Goal: Task Accomplishment & Management: Use online tool/utility

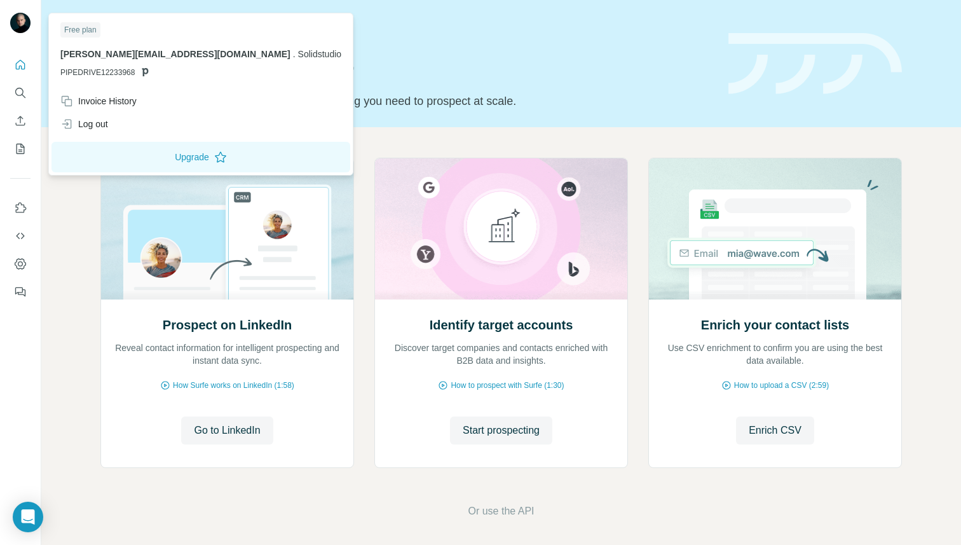
click at [23, 29] on img at bounding box center [20, 23] width 20 height 20
click at [21, 120] on icon "Enrich CSV" at bounding box center [20, 120] width 13 height 13
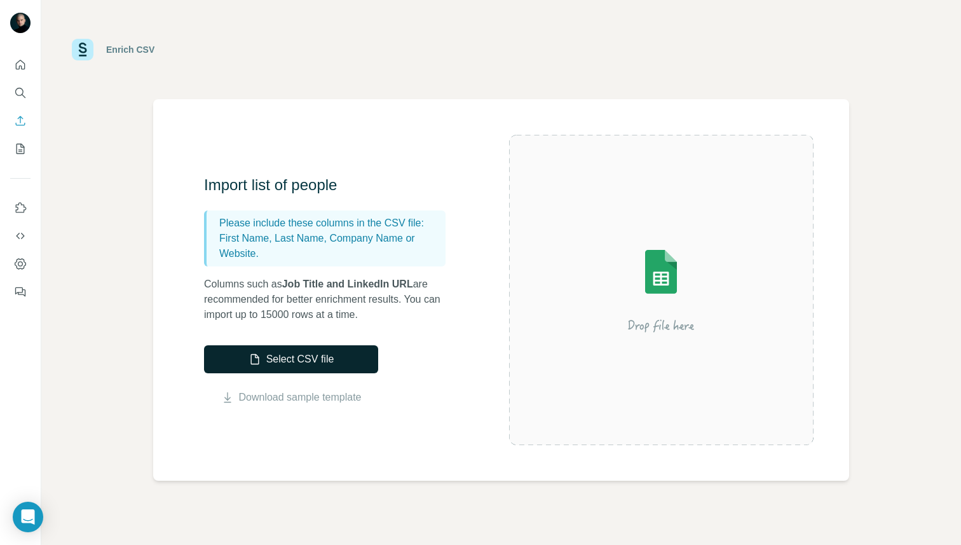
click at [282, 364] on button "Select CSV file" at bounding box center [291, 359] width 174 height 28
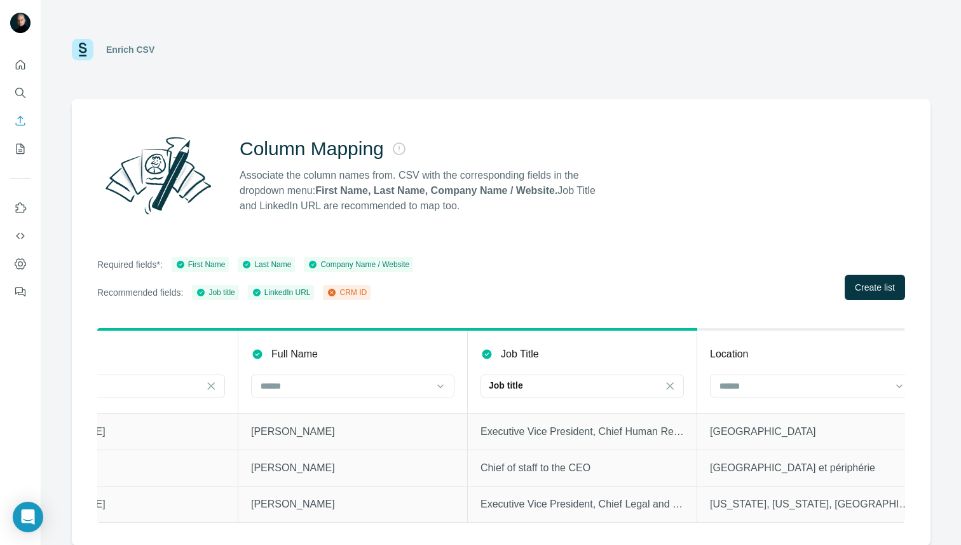
scroll to position [0, 780]
click at [433, 382] on icon at bounding box center [438, 386] width 13 height 13
click at [435, 383] on icon at bounding box center [438, 386] width 13 height 13
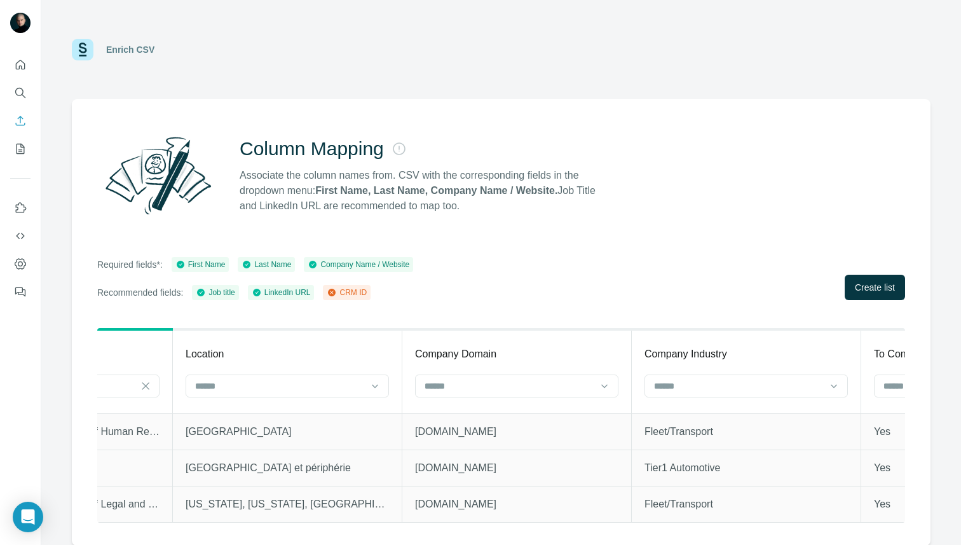
scroll to position [0, 1331]
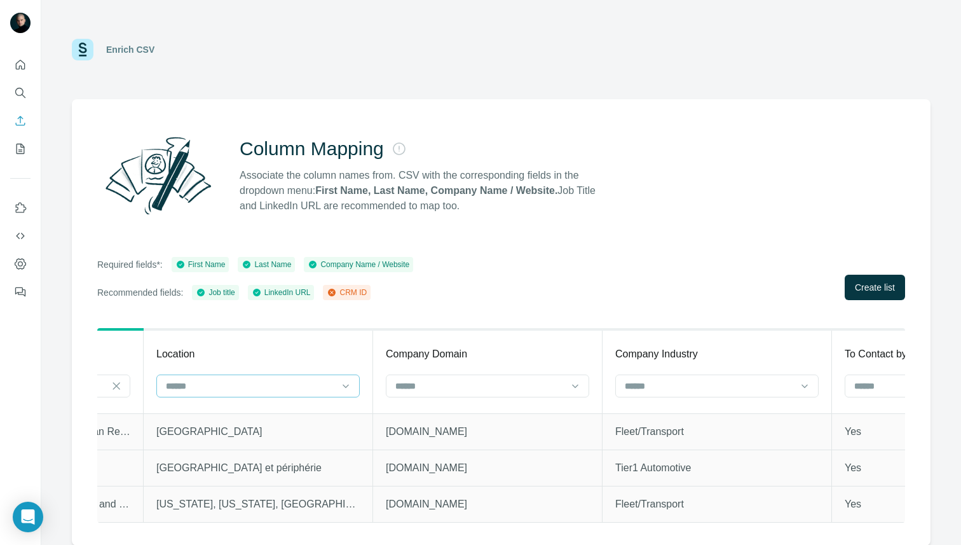
click at [338, 386] on div at bounding box center [257, 385] width 203 height 23
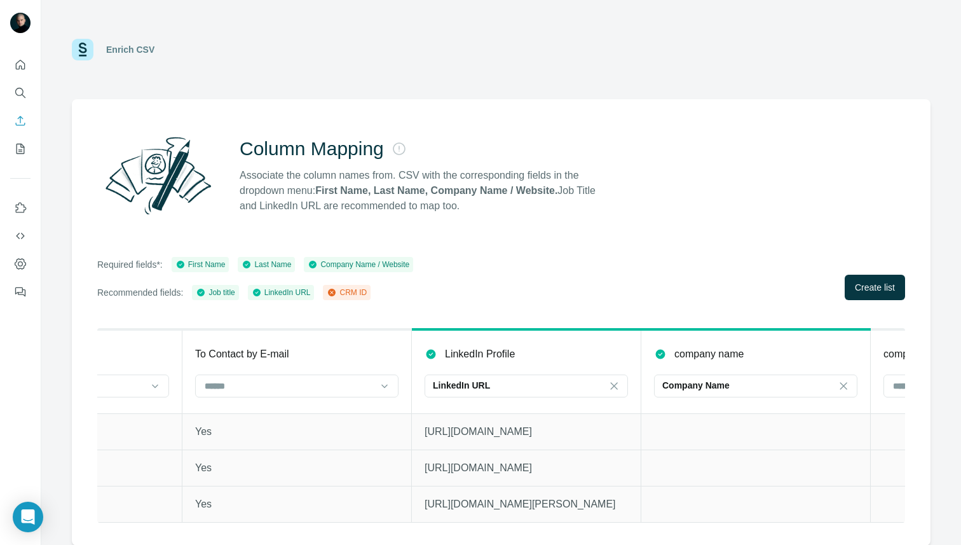
scroll to position [0, 2065]
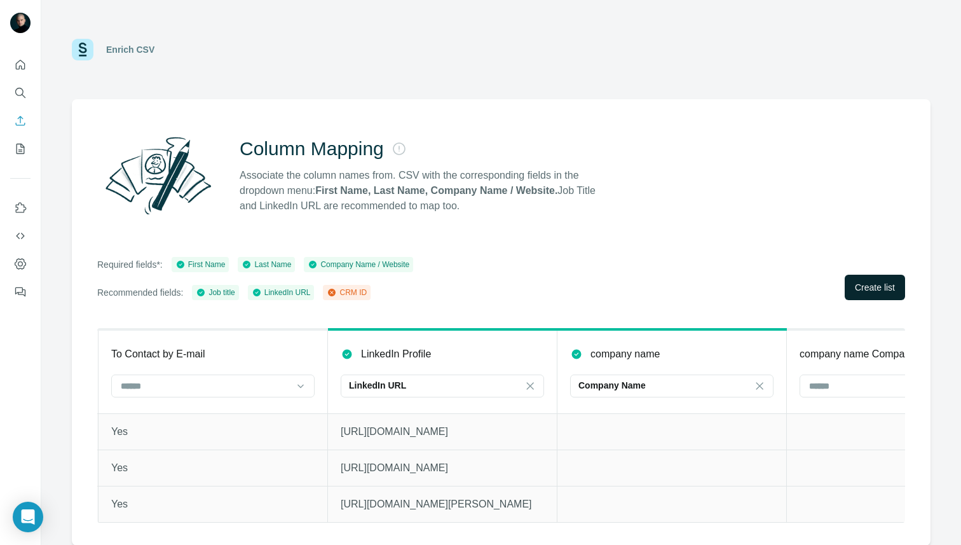
click at [861, 289] on span "Create list" at bounding box center [875, 287] width 40 height 13
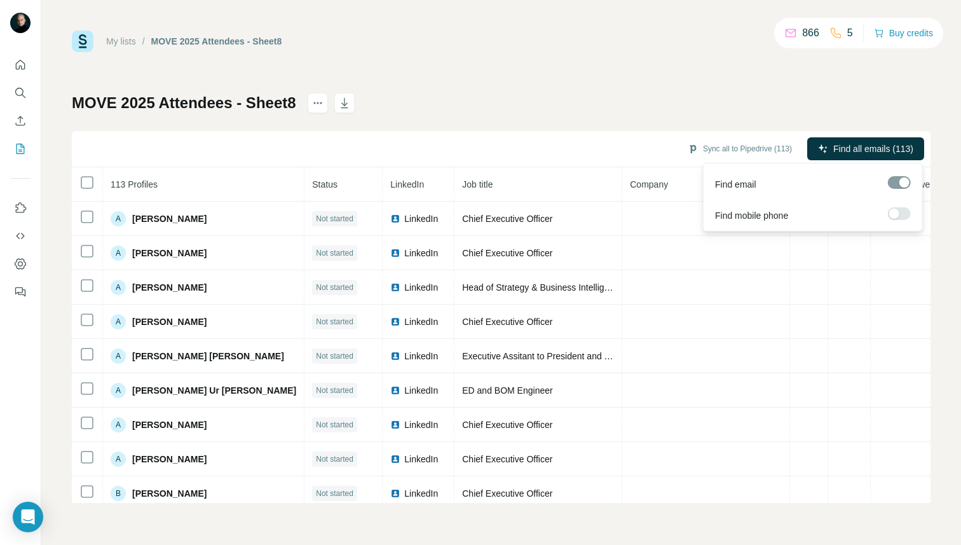
click at [863, 149] on span "Find all emails (113)" at bounding box center [873, 148] width 80 height 13
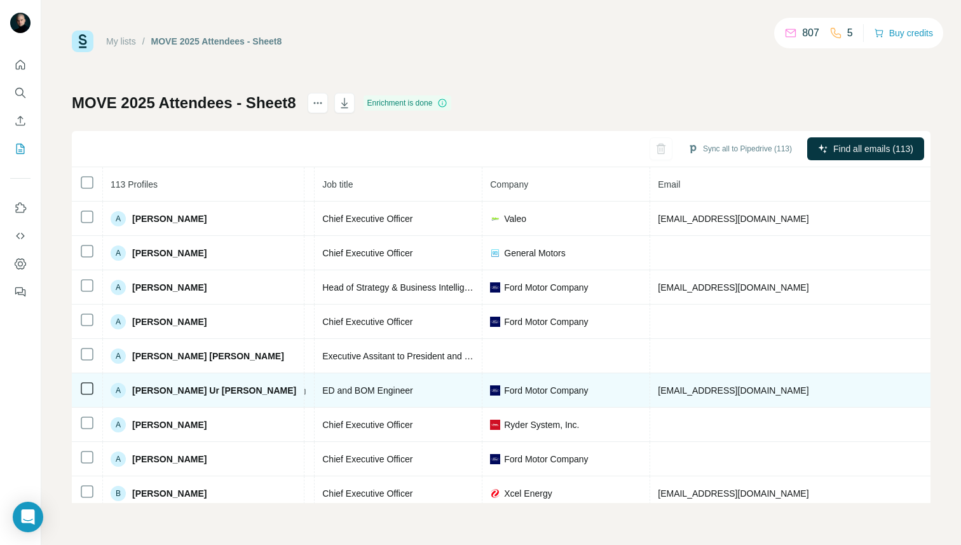
scroll to position [0, 289]
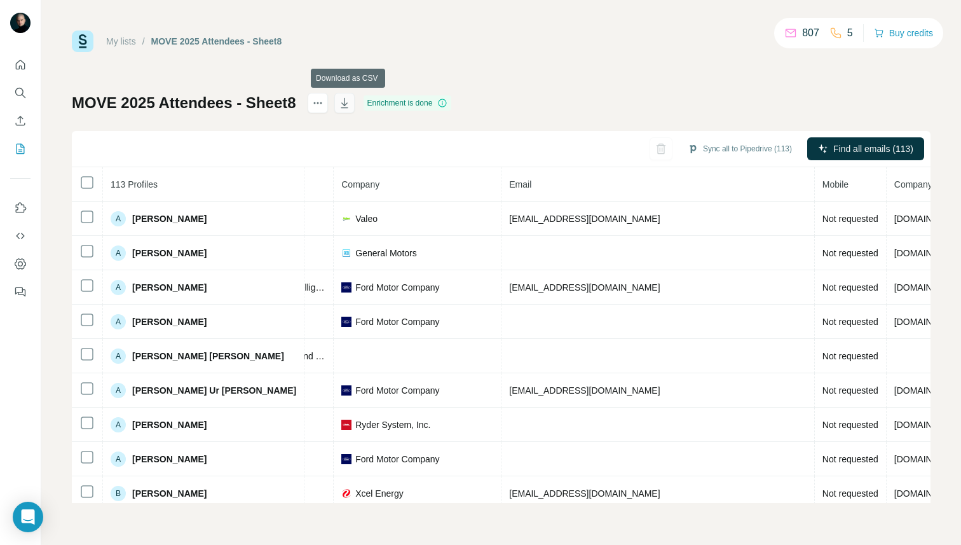
click at [346, 103] on icon "button" at bounding box center [344, 104] width 6 height 4
